Goal: Transaction & Acquisition: Subscribe to service/newsletter

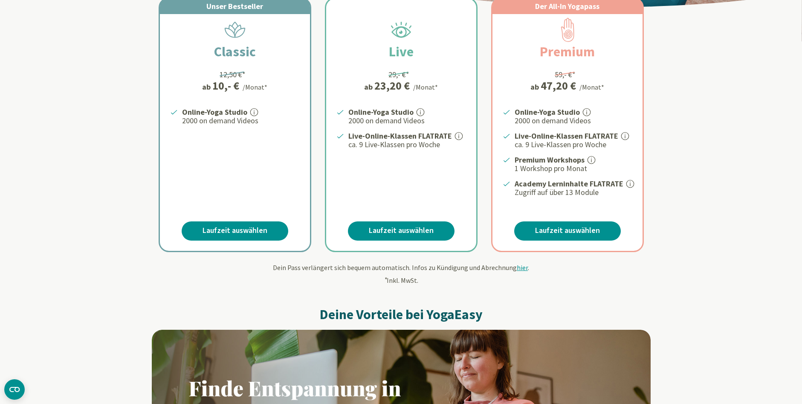
scroll to position [39, 0]
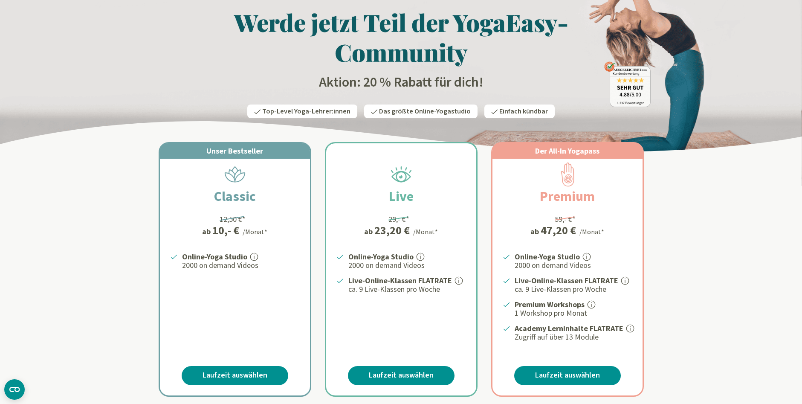
click at [225, 157] on div "Unser Bestseller" at bounding box center [235, 150] width 150 height 15
click at [235, 381] on link "Laufzeit auswählen" at bounding box center [235, 375] width 107 height 19
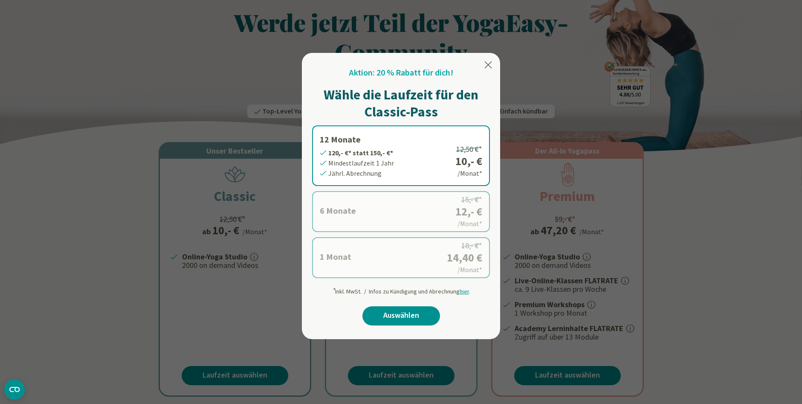
click at [237, 340] on div at bounding box center [401, 202] width 802 height 404
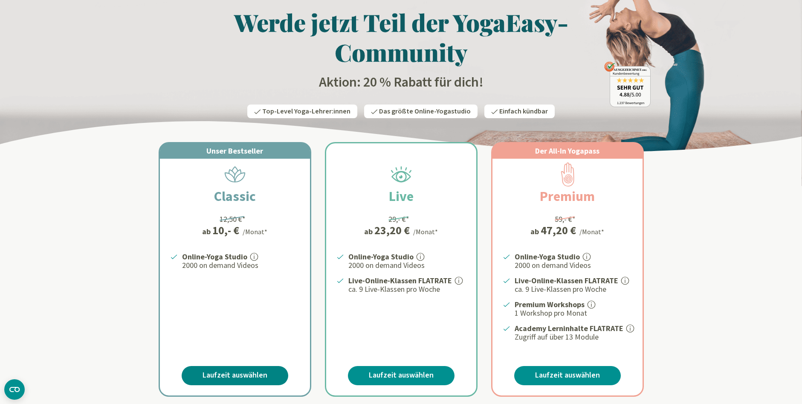
click at [249, 374] on link "Laufzeit auswählen" at bounding box center [235, 375] width 107 height 19
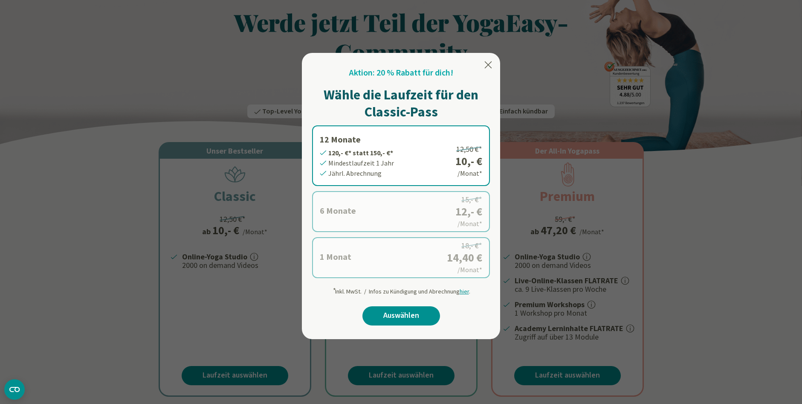
click at [488, 64] on icon at bounding box center [488, 65] width 10 height 10
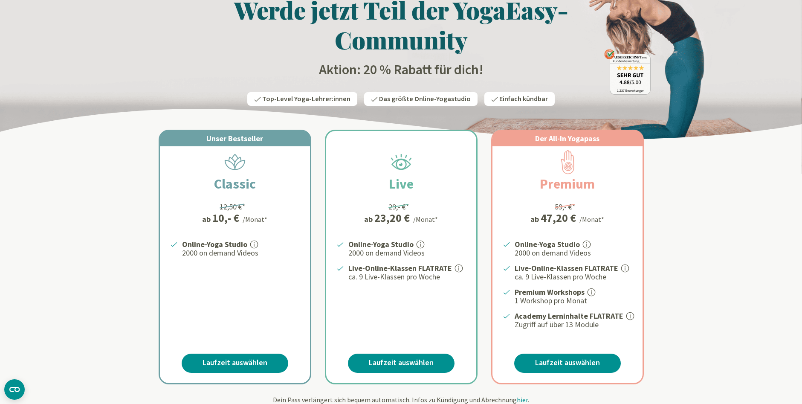
scroll to position [0, 0]
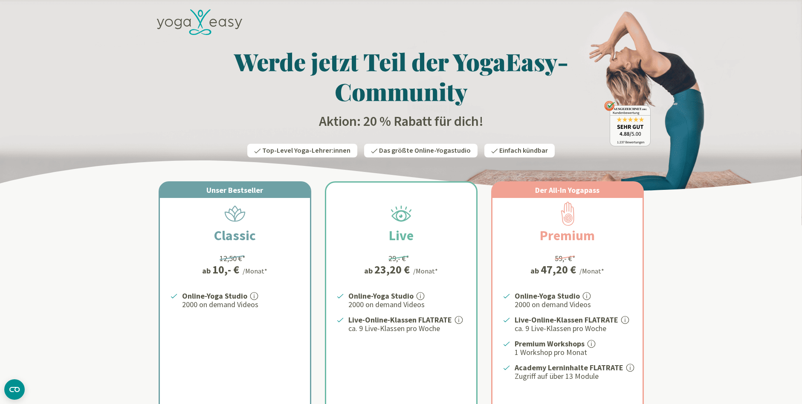
click at [802, 36] on img at bounding box center [401, 112] width 802 height 225
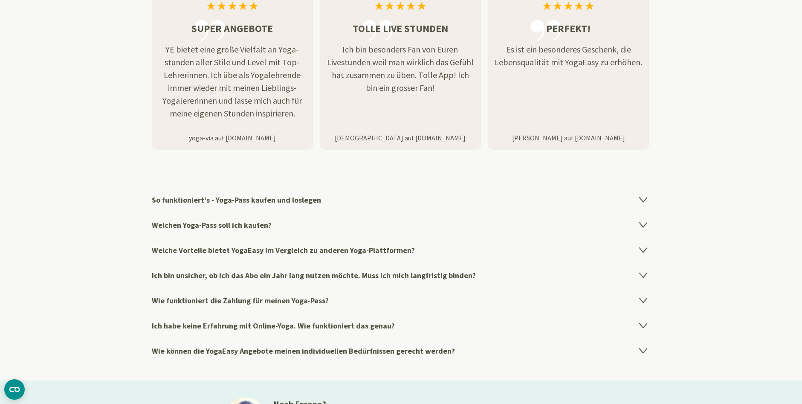
scroll to position [1275, 0]
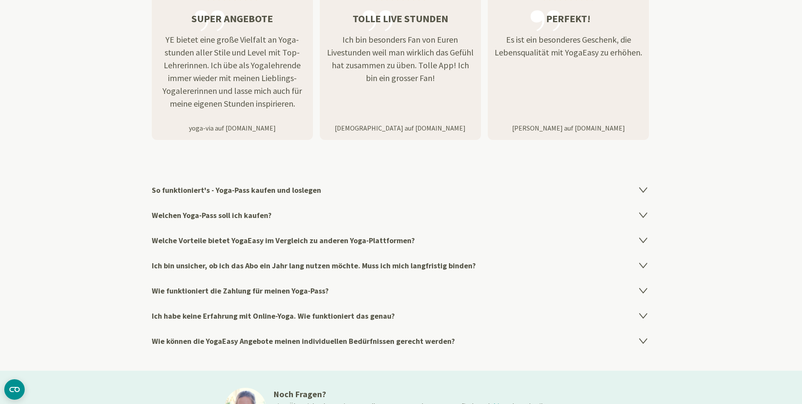
click at [647, 218] on icon at bounding box center [644, 214] width 10 height 10
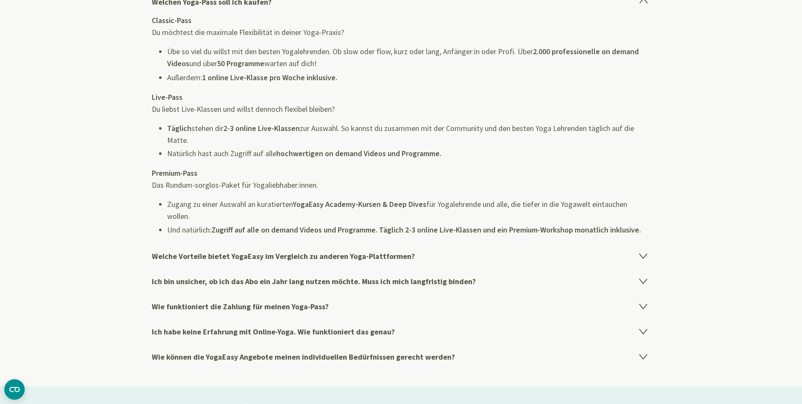
scroll to position [1493, 0]
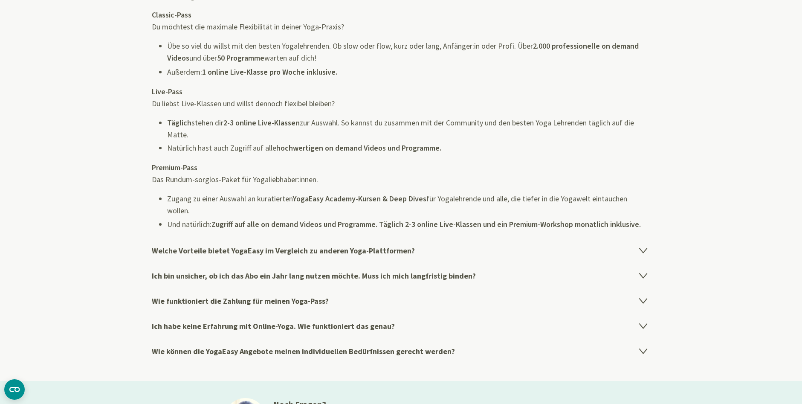
click at [797, 282] on section "So funktioniert's - Yoga-Pass kaufen und loslegen Der Weg zu deinem ersten Yoga…" at bounding box center [401, 161] width 802 height 439
click at [646, 302] on icon at bounding box center [644, 300] width 10 height 10
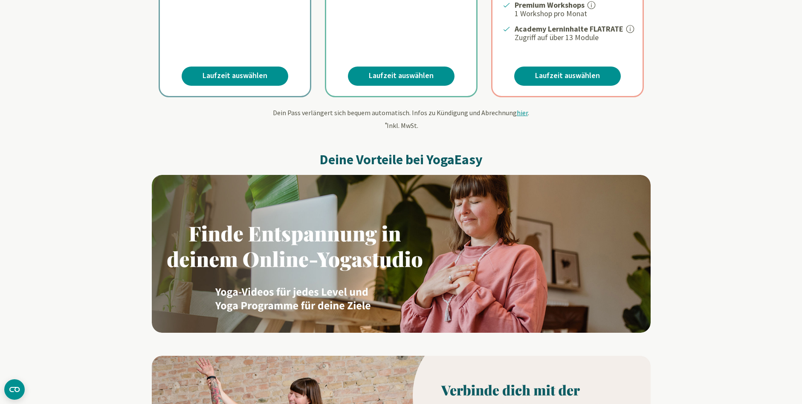
scroll to position [0, 0]
